Goal: Task Accomplishment & Management: Complete application form

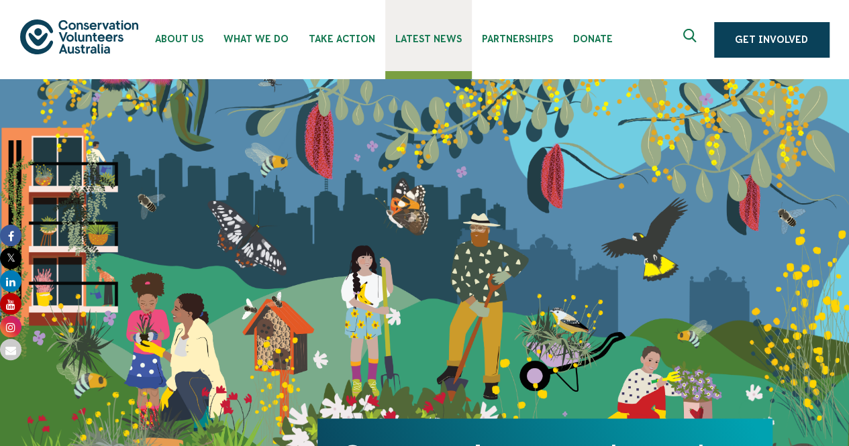
click at [395, 36] on span "Latest News" at bounding box center [428, 39] width 66 height 11
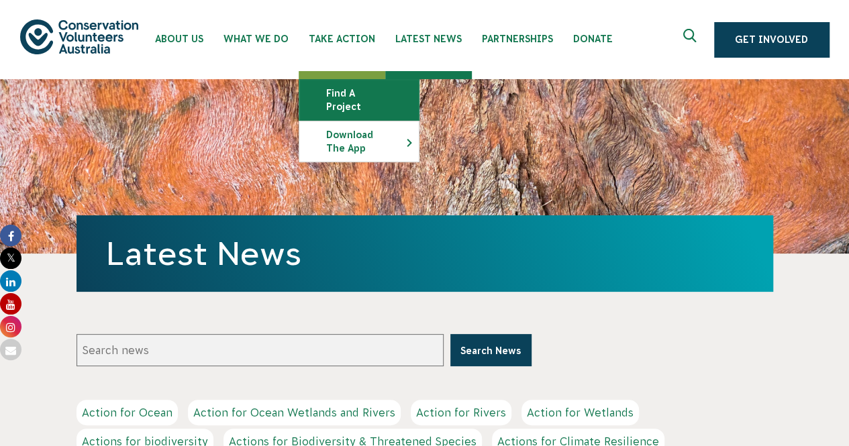
click at [350, 93] on link "Find a project" at bounding box center [358, 100] width 119 height 40
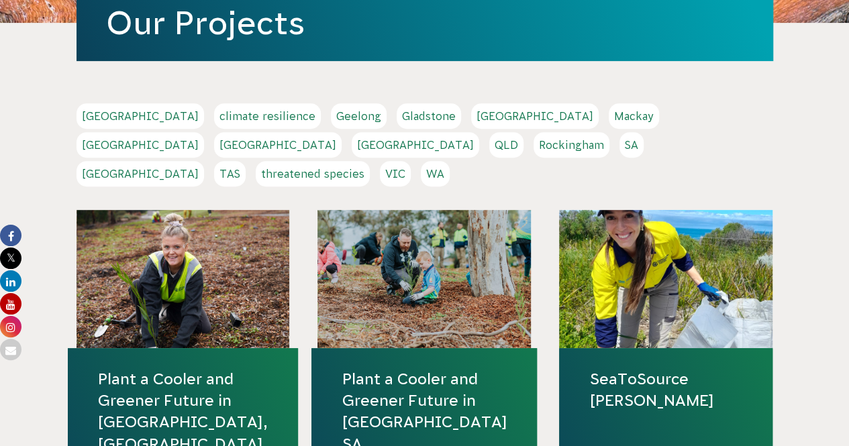
scroll to position [230, 0]
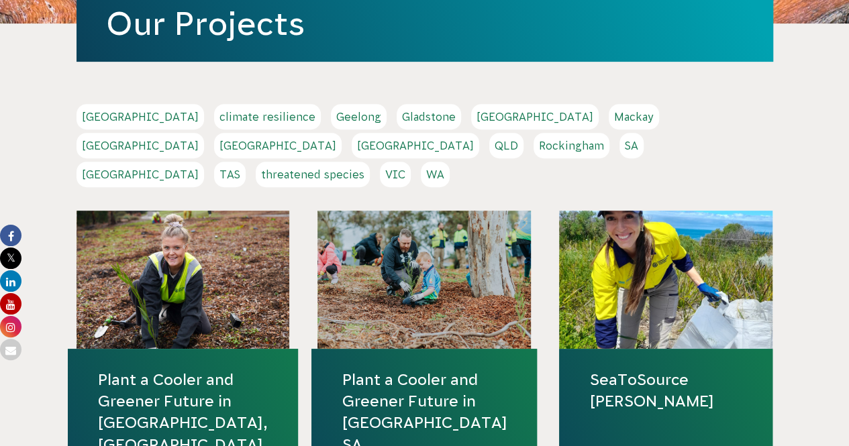
click at [204, 133] on link "Melbourne" at bounding box center [139, 145] width 127 height 25
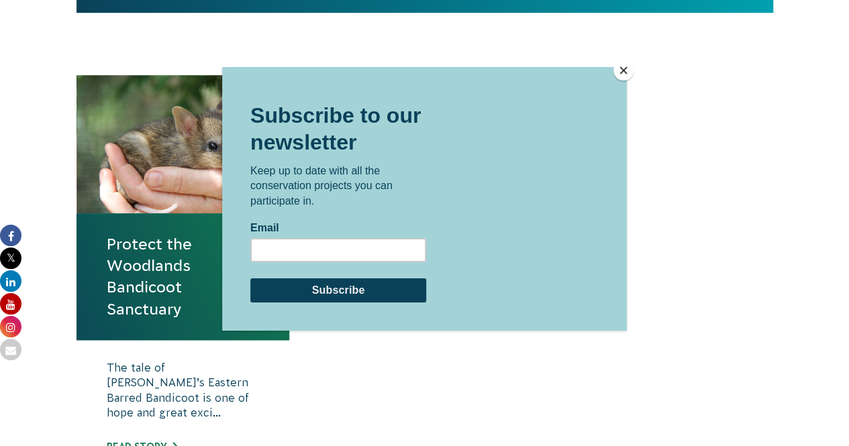
scroll to position [442, 0]
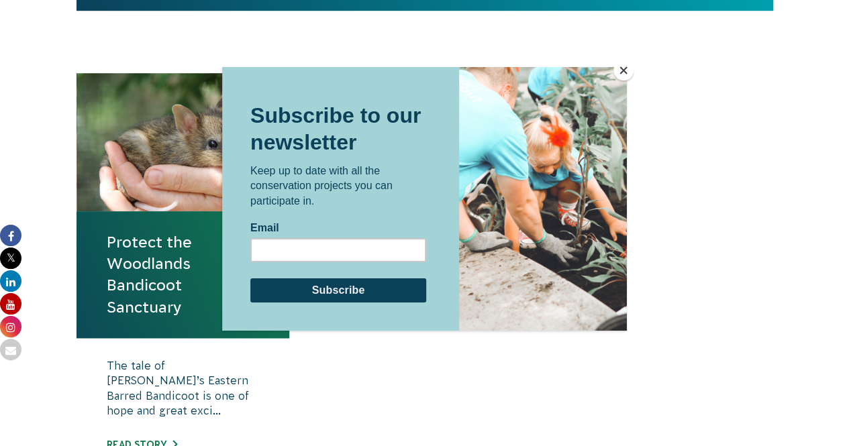
click at [619, 73] on button "Close" at bounding box center [623, 70] width 20 height 20
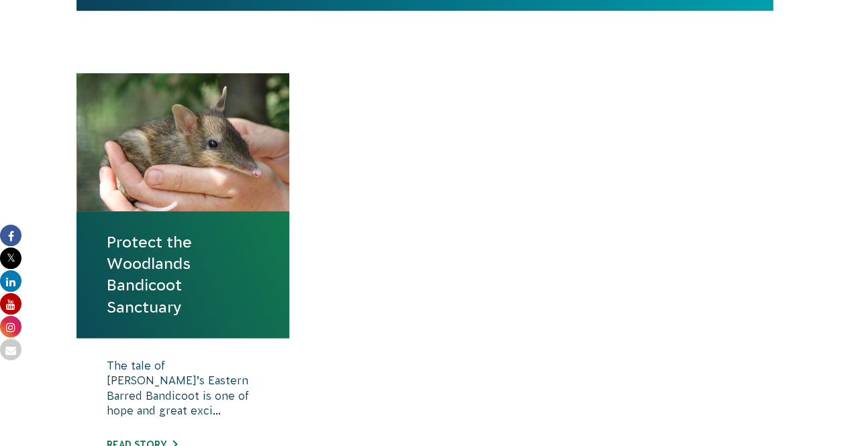
click at [137, 255] on link "Protect the Woodlands Bandicoot Sanctuary" at bounding box center [183, 274] width 153 height 87
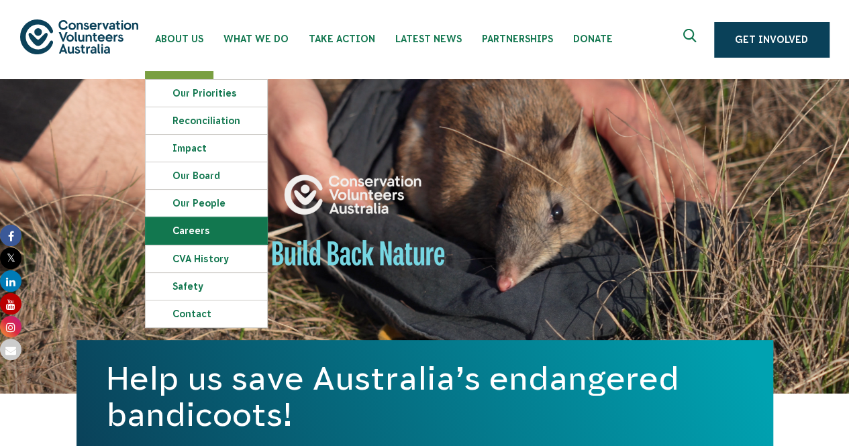
click at [215, 229] on link "Careers" at bounding box center [206, 230] width 121 height 27
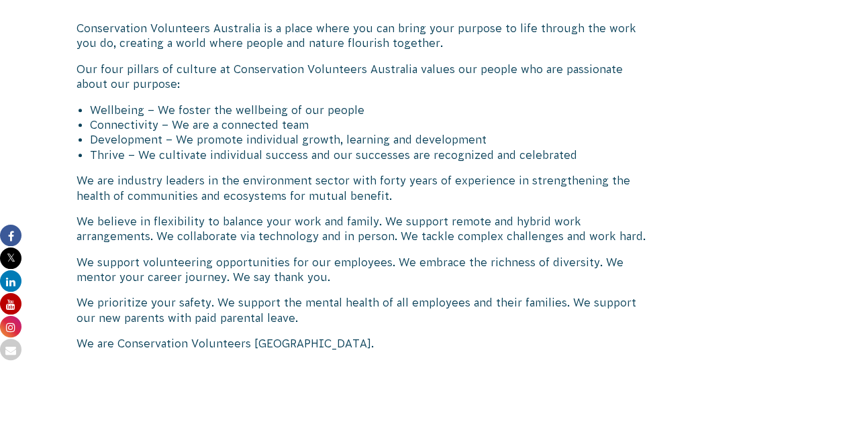
scroll to position [317, 0]
